Goal: Task Accomplishment & Management: Manage account settings

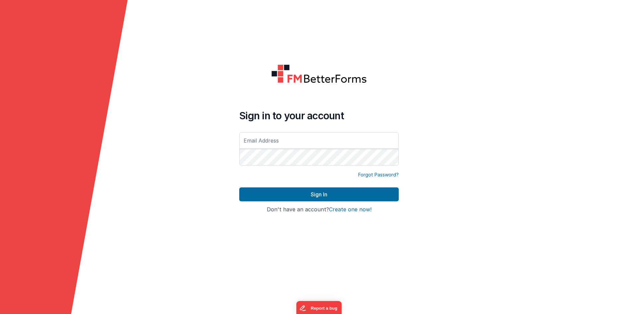
click at [258, 140] on input "text" at bounding box center [318, 140] width 159 height 17
type input "[EMAIL_ADDRESS][DOMAIN_NAME]"
click at [416, 139] on form "Sign in to your account gmacias@florissantmo.com Forgot Password? Sign In Sign …" at bounding box center [319, 157] width 638 height 314
click at [212, 144] on form "Sign in to your account gmacias@florissantmo.com Forgot Password? Sign In Sign …" at bounding box center [319, 157] width 638 height 314
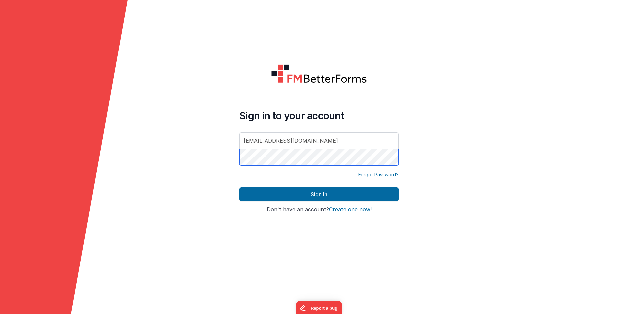
click at [239, 187] on button "Sign In" at bounding box center [318, 194] width 159 height 14
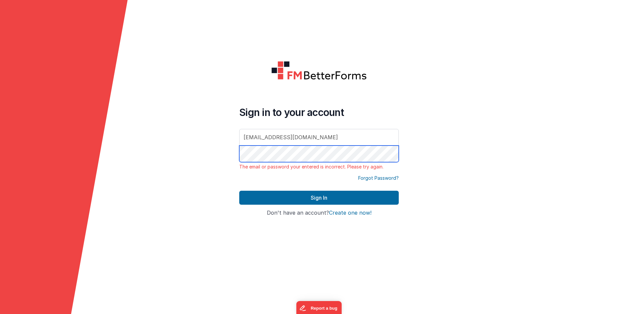
click at [176, 131] on form "Sign in to your account gmacias@florissantmo.com The email or password your ent…" at bounding box center [319, 157] width 638 height 314
click at [239, 191] on button "Sign In" at bounding box center [318, 198] width 159 height 14
click at [196, 153] on form "Sign in to your account gmacias@florissantmo.com The email or password your ent…" at bounding box center [319, 157] width 638 height 314
drag, startPoint x: 390, startPoint y: 178, endPoint x: 392, endPoint y: 182, distance: 3.9
click at [390, 178] on link "Forgot Password?" at bounding box center [378, 178] width 41 height 7
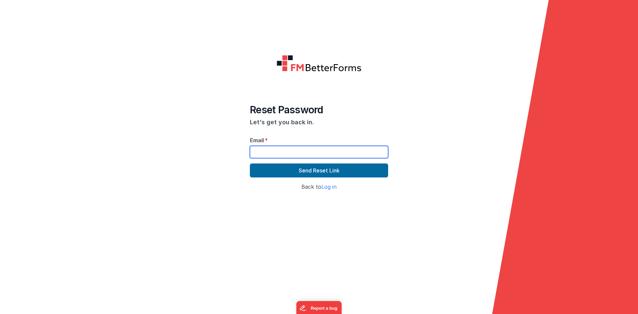
click at [286, 155] on input "text" at bounding box center [319, 152] width 138 height 12
type input "[EMAIL_ADDRESS][DOMAIN_NAME]"
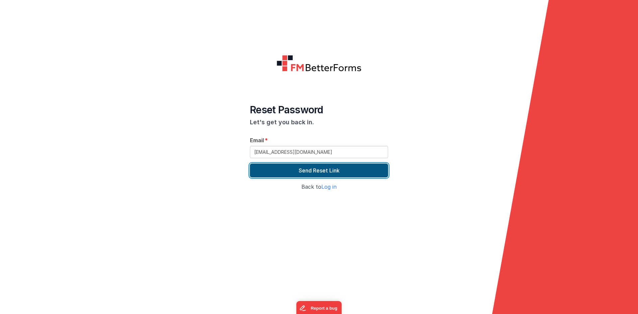
click at [303, 171] on button "Send Reset Link" at bounding box center [319, 170] width 138 height 14
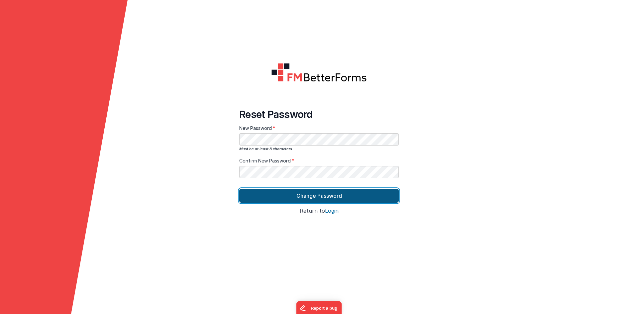
click at [304, 194] on button "Change Password" at bounding box center [318, 196] width 159 height 14
click at [323, 196] on button "Change Password" at bounding box center [318, 196] width 159 height 14
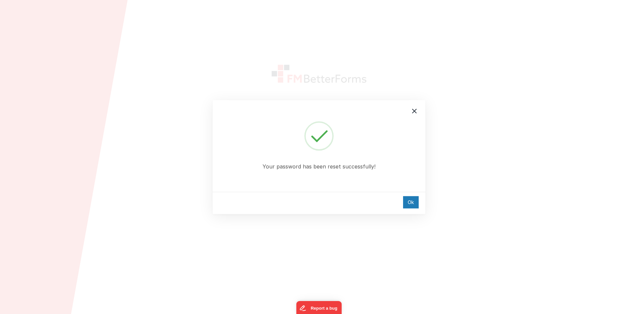
type input "[EMAIL_ADDRESS][DOMAIN_NAME]"
click at [413, 112] on icon at bounding box center [414, 111] width 8 height 8
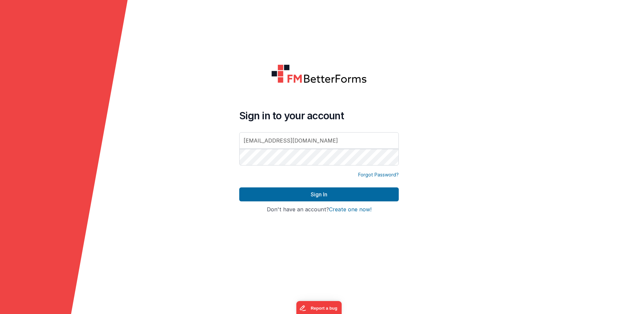
click at [516, 153] on div "Your password has been reset successfully! Ok Sign in to your account [EMAIL_AD…" at bounding box center [319, 157] width 638 height 314
